Goal: Find specific page/section: Find specific page/section

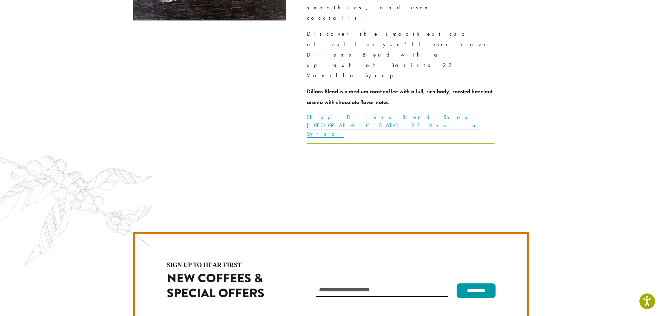
scroll to position [1962, 0]
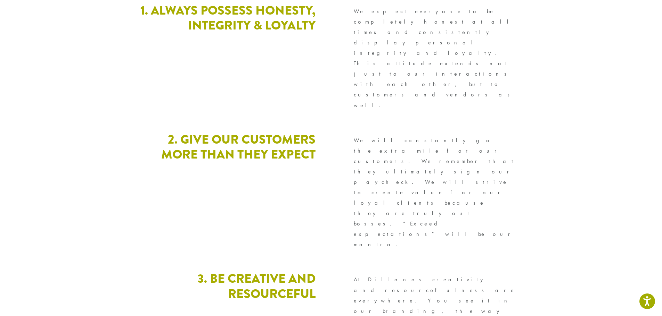
scroll to position [1667, 0]
